Goal: Transaction & Acquisition: Purchase product/service

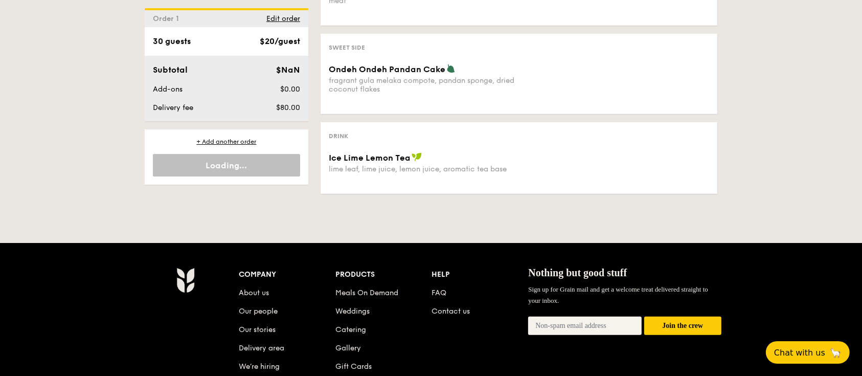
scroll to position [682, 0]
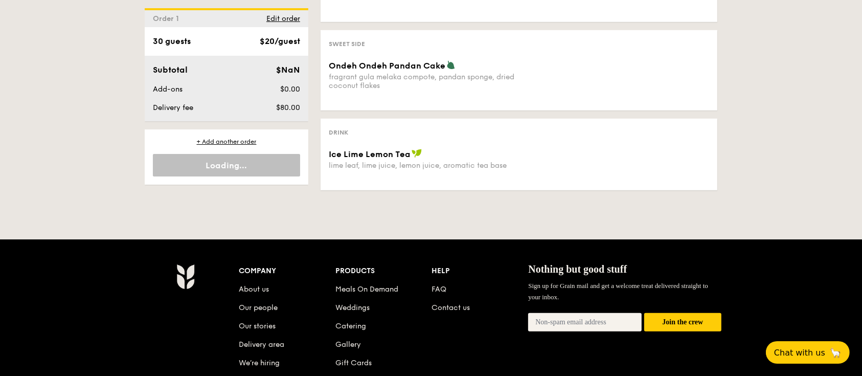
click at [255, 268] on div "Company" at bounding box center [287, 271] width 97 height 14
click at [248, 287] on link "About us" at bounding box center [254, 289] width 30 height 9
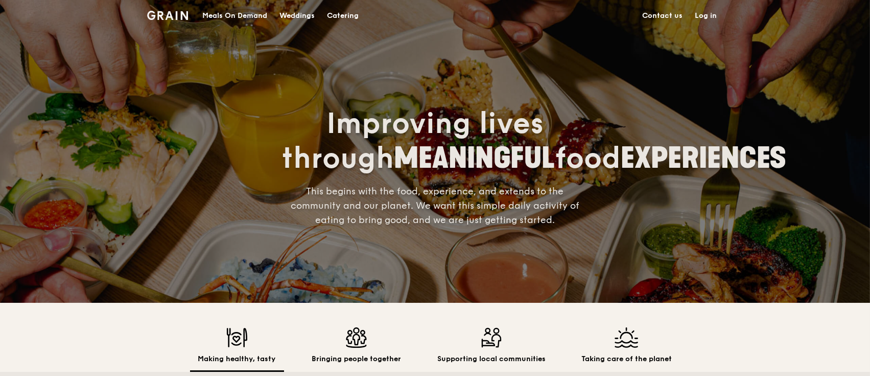
click at [622, 175] on span "EXPERIENCES" at bounding box center [705, 158] width 166 height 34
click at [671, 13] on link "Contact us" at bounding box center [663, 16] width 53 height 31
click at [213, 14] on div "Meals On Demand" at bounding box center [234, 16] width 65 height 31
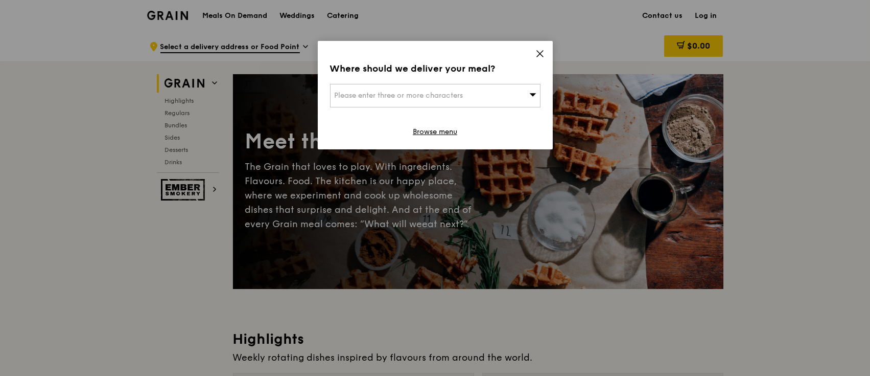
click at [537, 52] on icon at bounding box center [540, 53] width 9 height 9
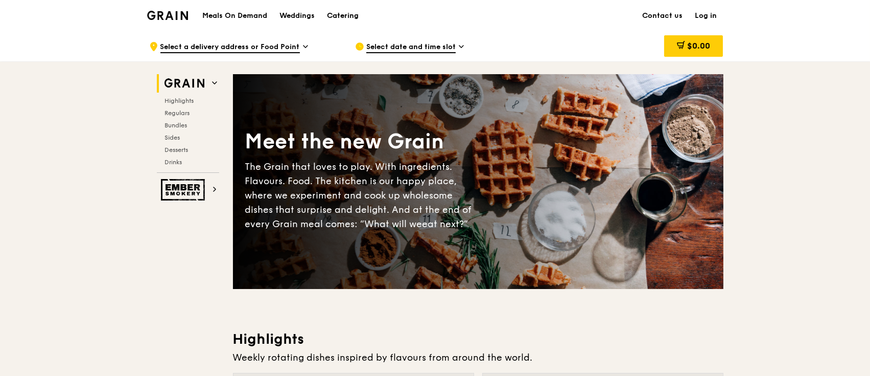
click at [347, 17] on div "Catering" at bounding box center [343, 16] width 32 height 31
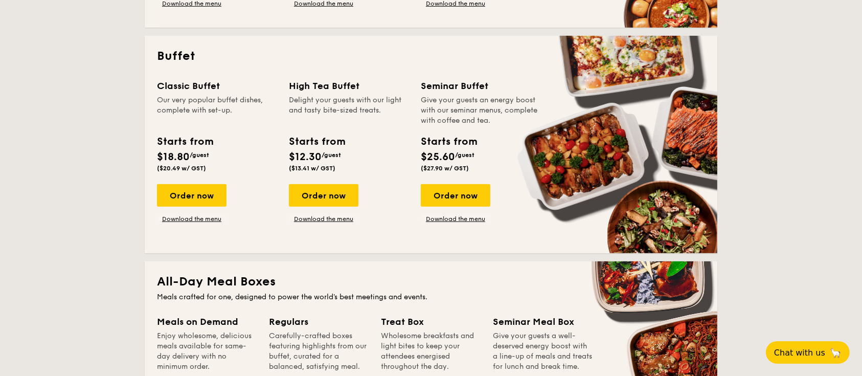
scroll to position [435, 0]
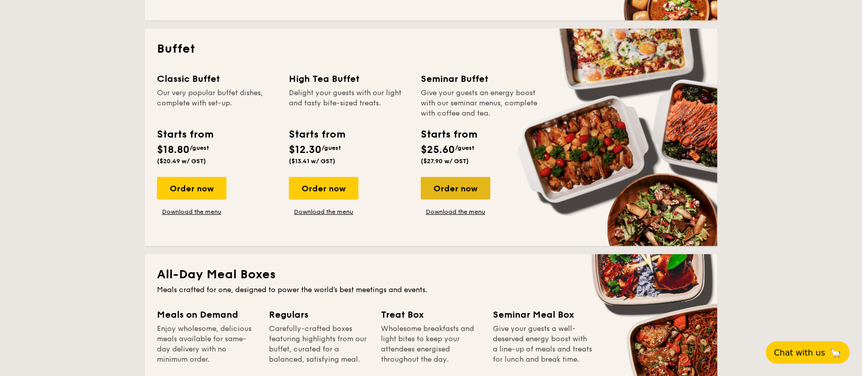
click at [463, 192] on div "Order now" at bounding box center [456, 188] width 70 height 22
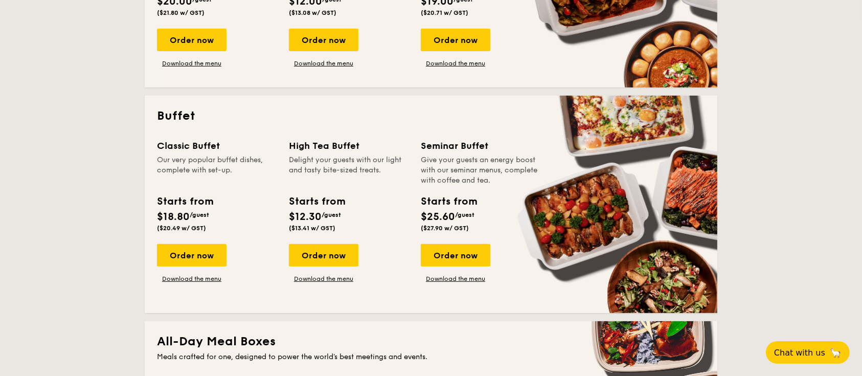
scroll to position [343, 0]
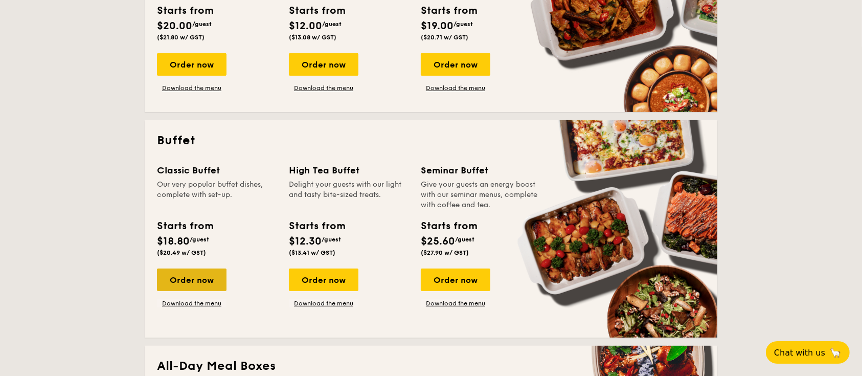
click at [200, 286] on div "Order now" at bounding box center [192, 279] width 70 height 22
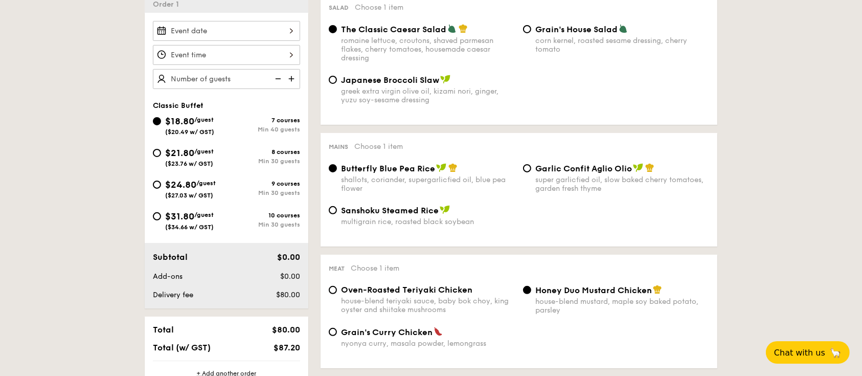
scroll to position [296, 0]
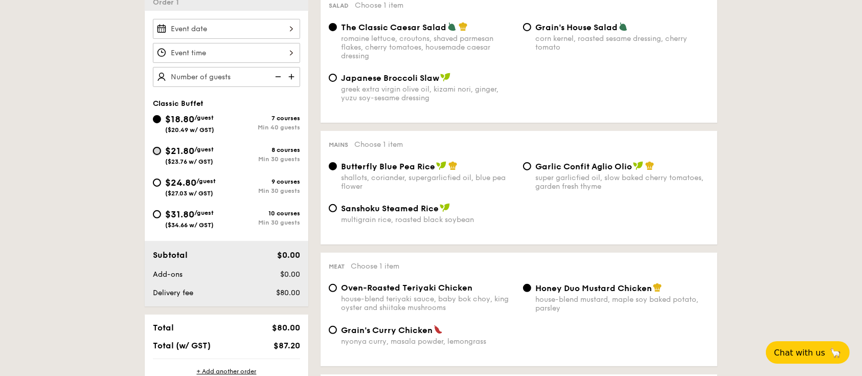
click at [160, 147] on input "$21.80 /guest ($23.76 w/ GST) 8 courses Min 30 guests" at bounding box center [157, 151] width 8 height 8
radio input "true"
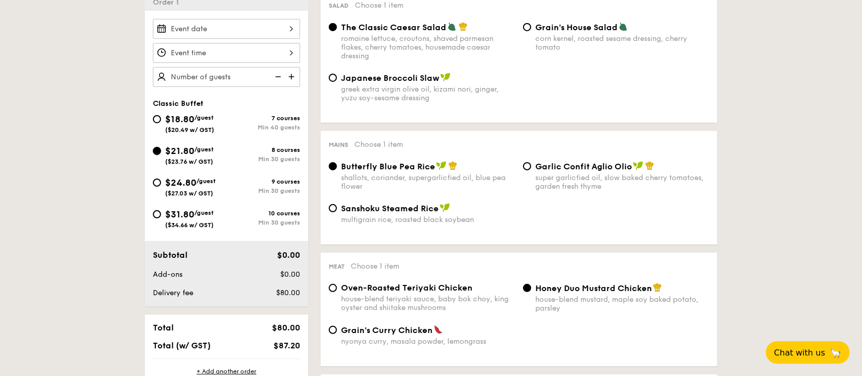
radio input "true"
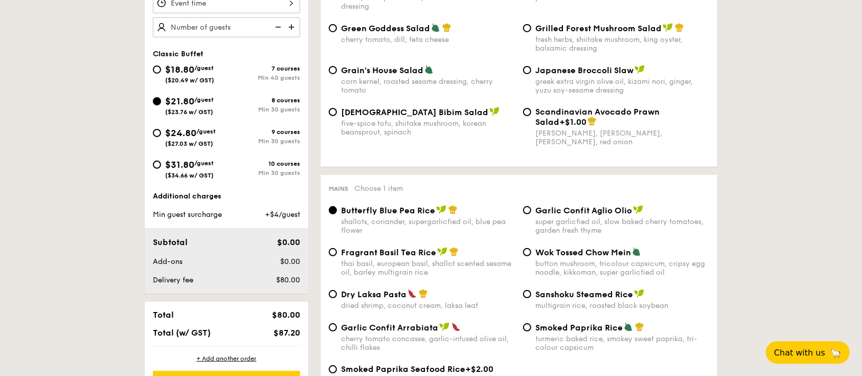
scroll to position [335, 0]
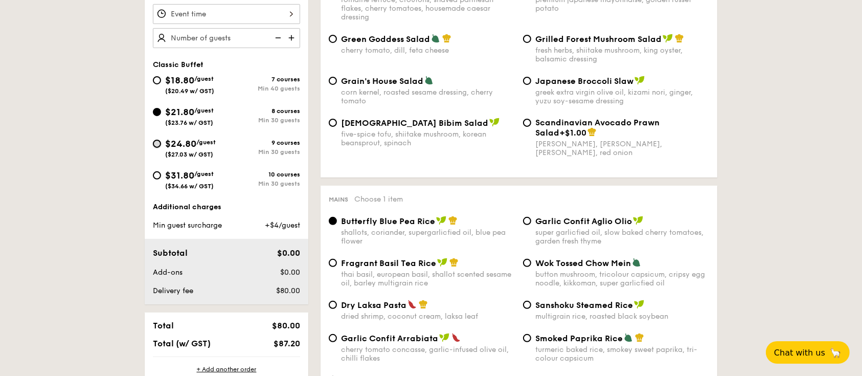
click at [157, 141] on input "$24.80 /guest ($27.03 w/ GST) 9 courses Min 30 guests" at bounding box center [157, 144] width 8 height 8
radio input "true"
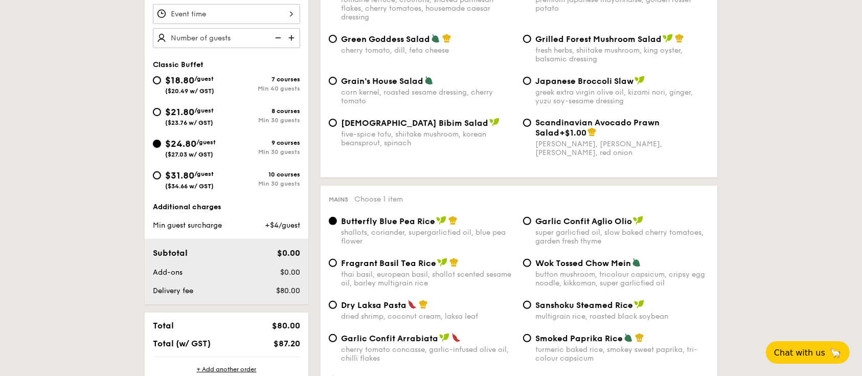
radio input "true"
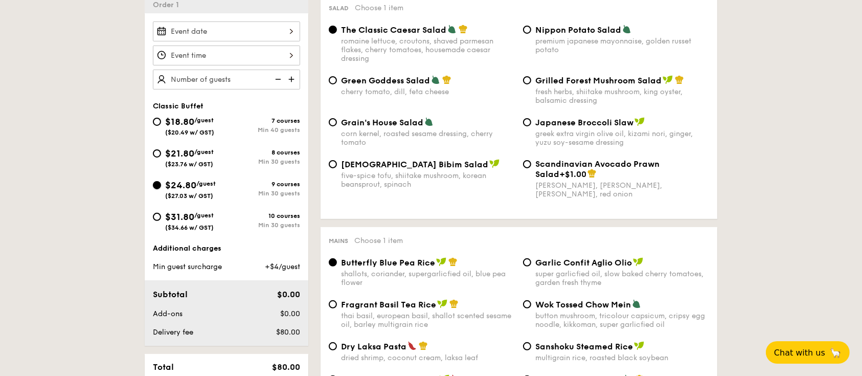
scroll to position [258, 0]
